Goal: Information Seeking & Learning: Find specific fact

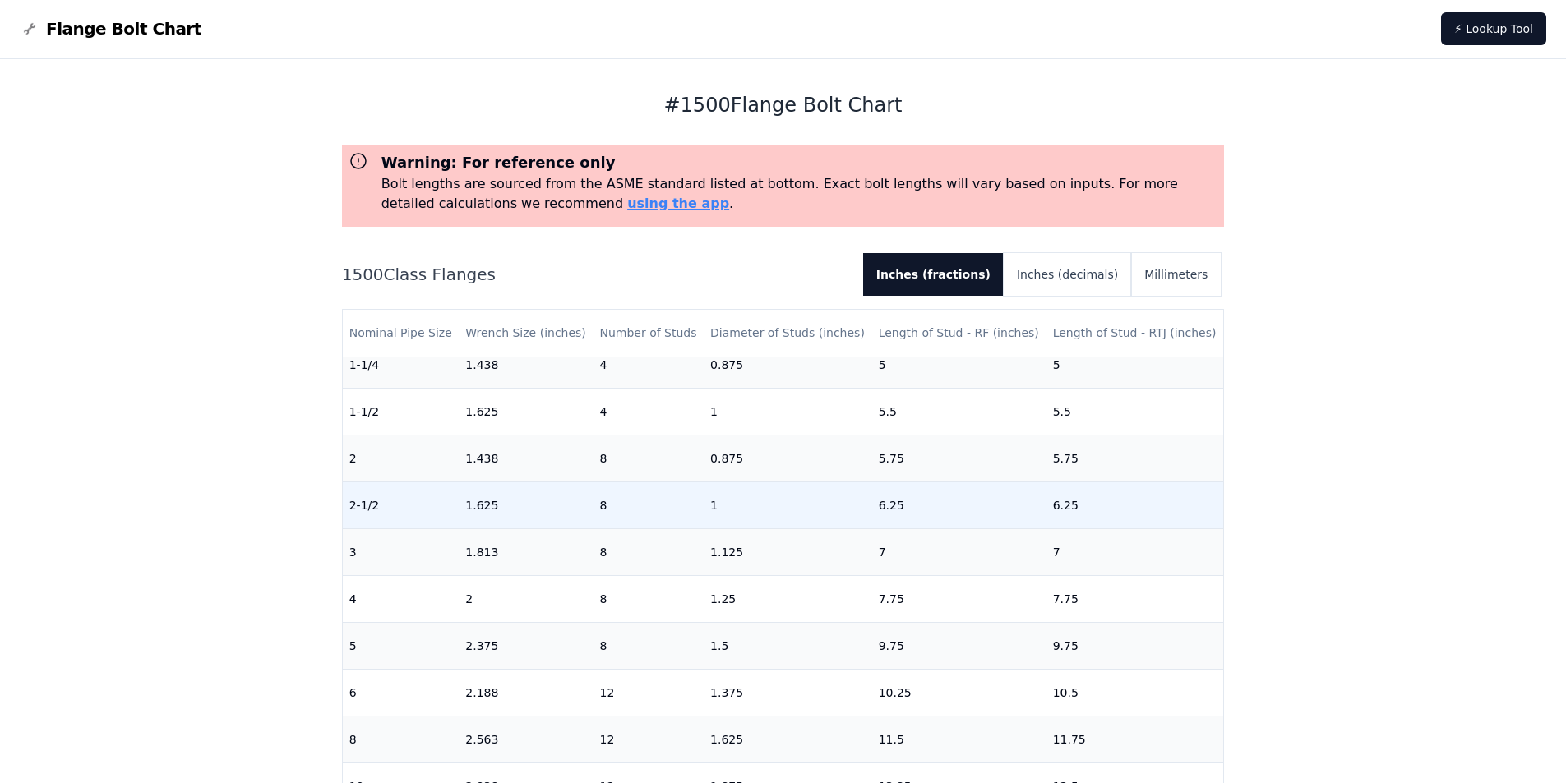
scroll to position [238, 0]
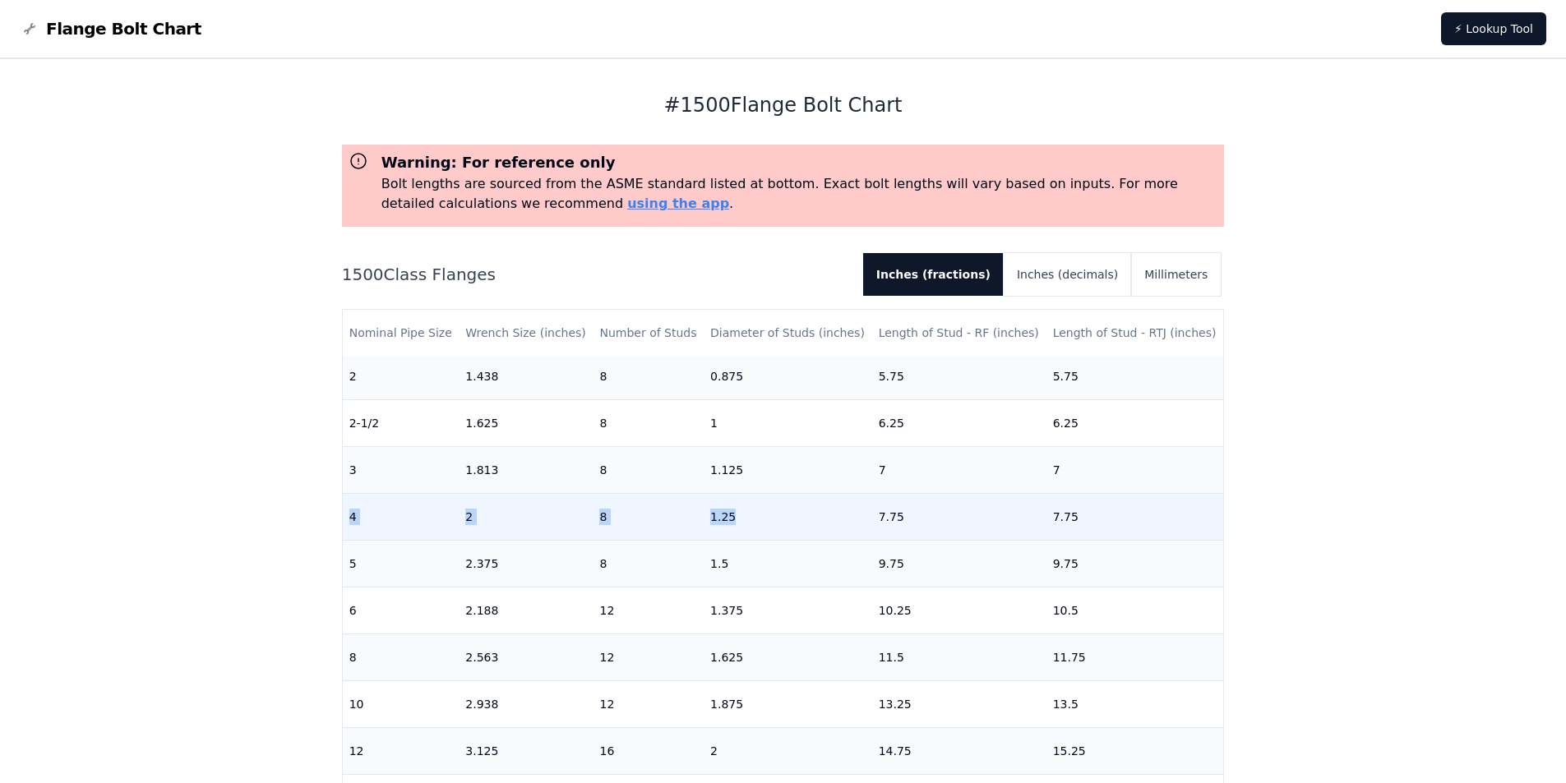
drag, startPoint x: 353, startPoint y: 519, endPoint x: 750, endPoint y: 519, distance: 397.0
click at [750, 519] on tr "4 2 8 1.25 7.75 7.75" at bounding box center [783, 516] width 881 height 47
click at [711, 516] on td "1.25" at bounding box center [788, 516] width 169 height 47
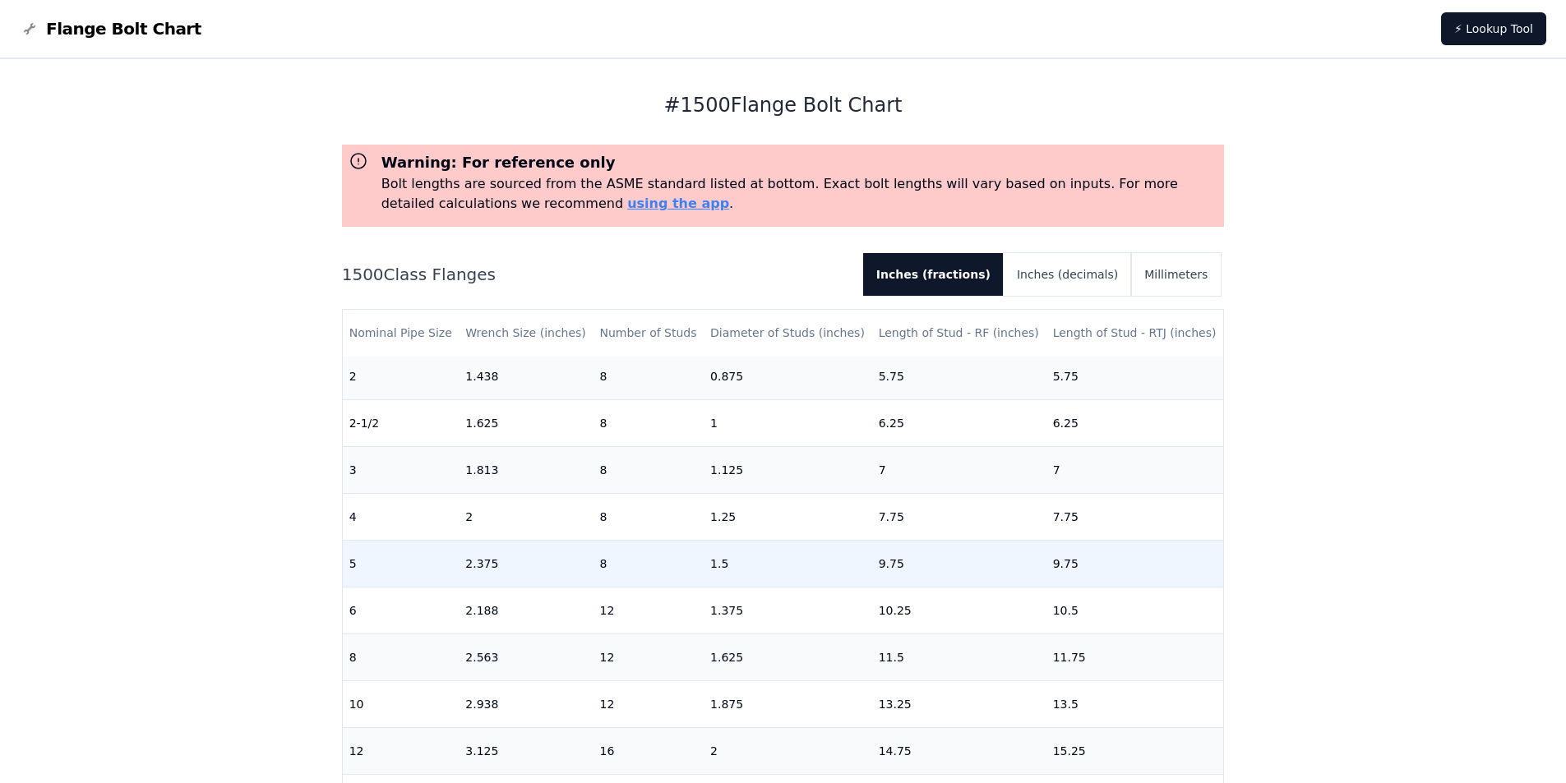
click at [709, 561] on td "1.5" at bounding box center [788, 563] width 169 height 47
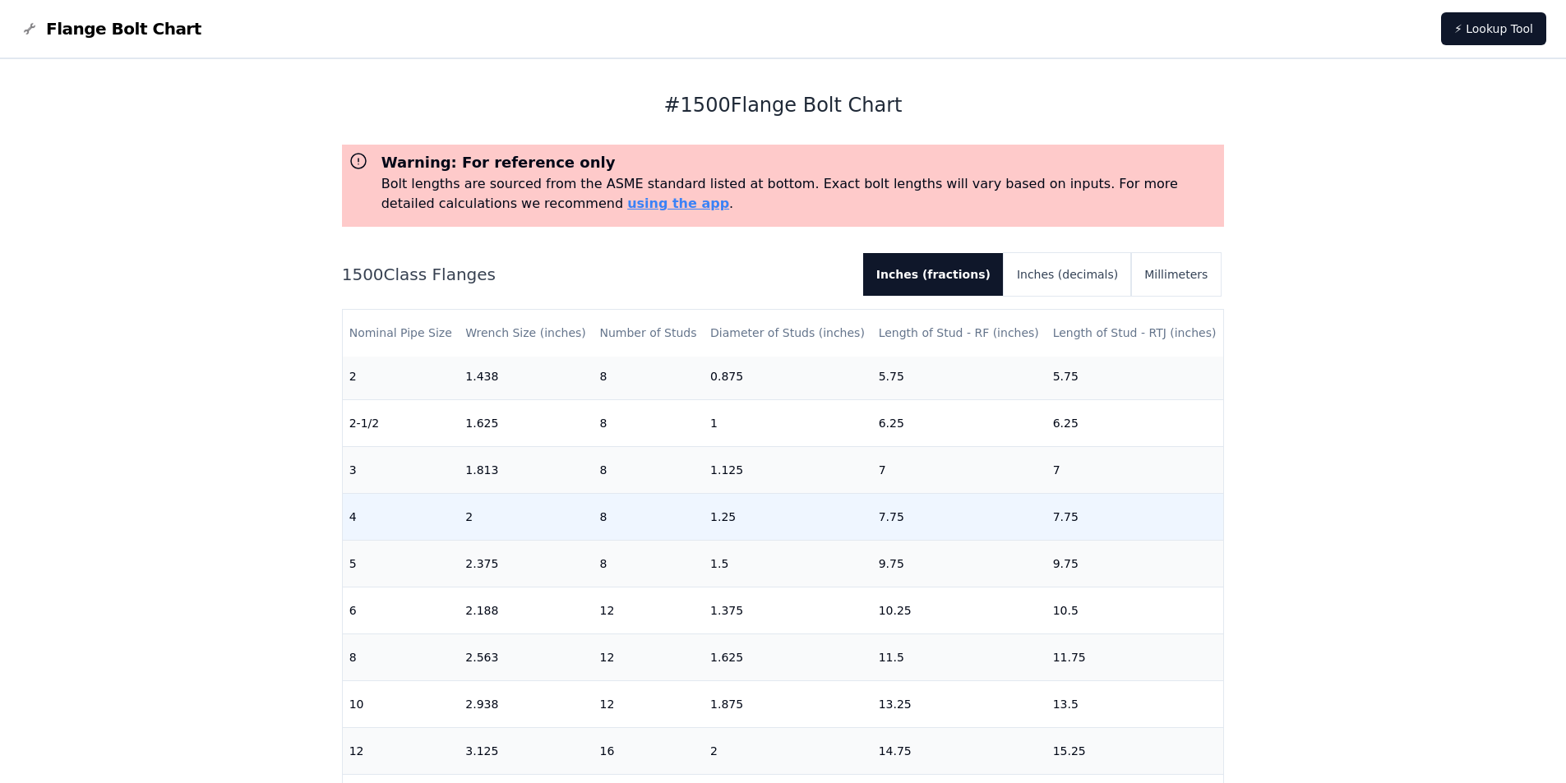
click at [718, 525] on td "1.25" at bounding box center [788, 516] width 169 height 47
click at [718, 524] on td "1.25" at bounding box center [788, 516] width 169 height 47
click at [686, 524] on td "8" at bounding box center [648, 516] width 111 height 47
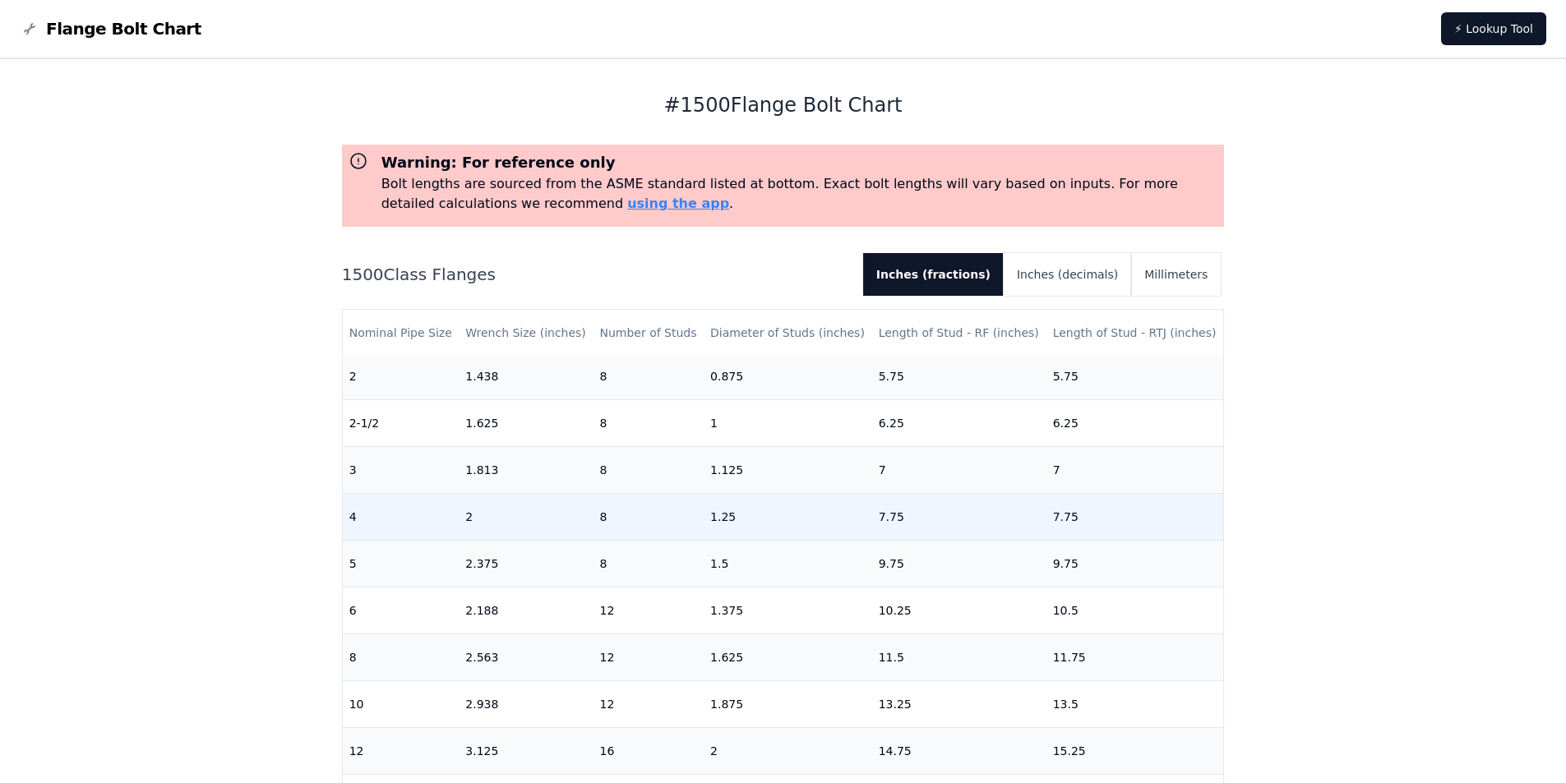
click at [686, 524] on td "8" at bounding box center [648, 516] width 111 height 47
click at [529, 520] on td "2" at bounding box center [526, 516] width 134 height 47
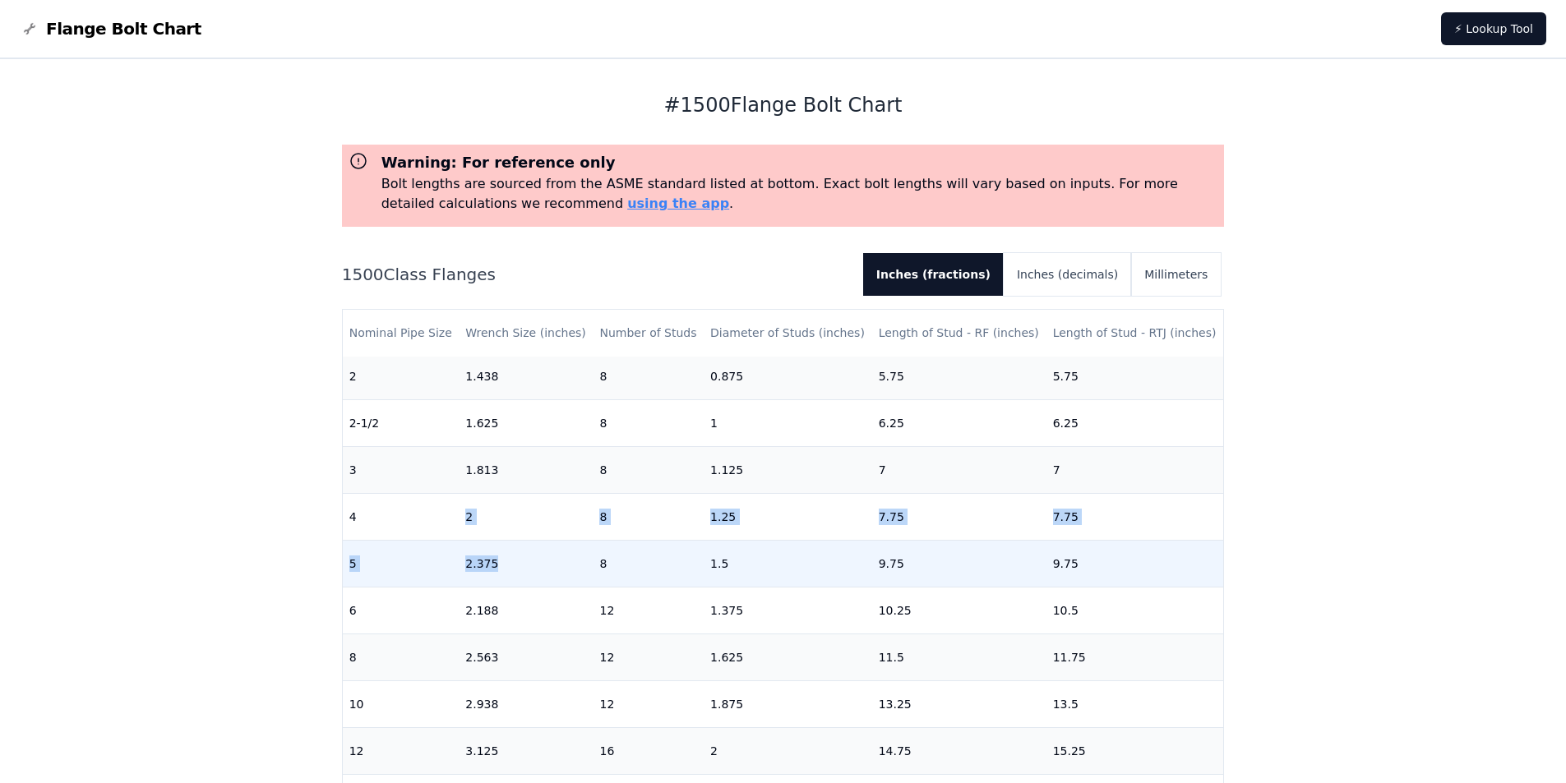
drag, startPoint x: 455, startPoint y: 527, endPoint x: 584, endPoint y: 551, distance: 131.2
click at [584, 551] on tbody "1/2 1.25 4 0.75 4.25 4.25 [DATE] 1.25 4 0.75 4.5 4.5 1 1.438 4 0.875 5 5 1-1/4 …" at bounding box center [783, 563] width 881 height 890
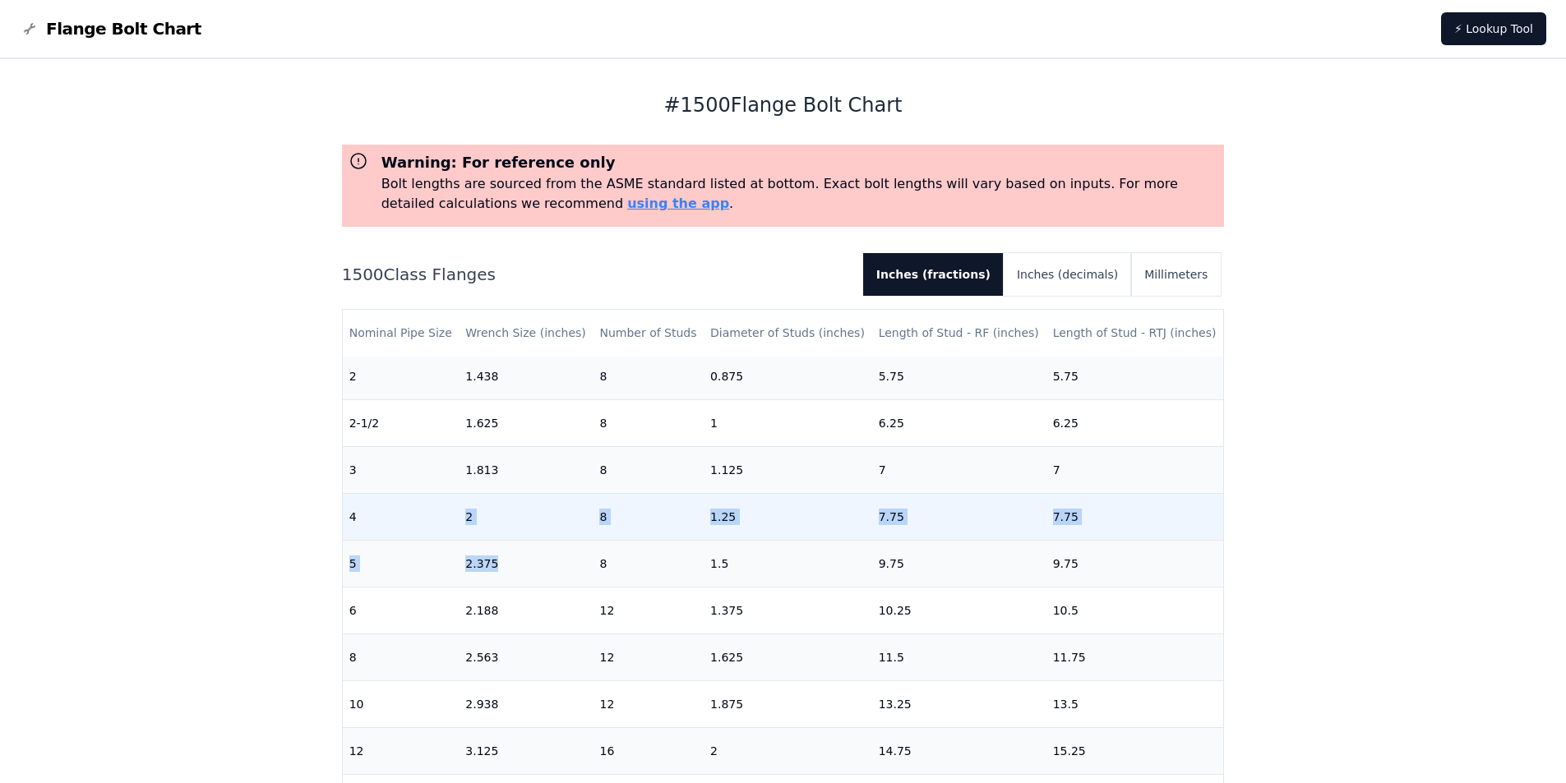
click at [565, 536] on td "2" at bounding box center [526, 516] width 134 height 47
